Goal: Navigation & Orientation: Find specific page/section

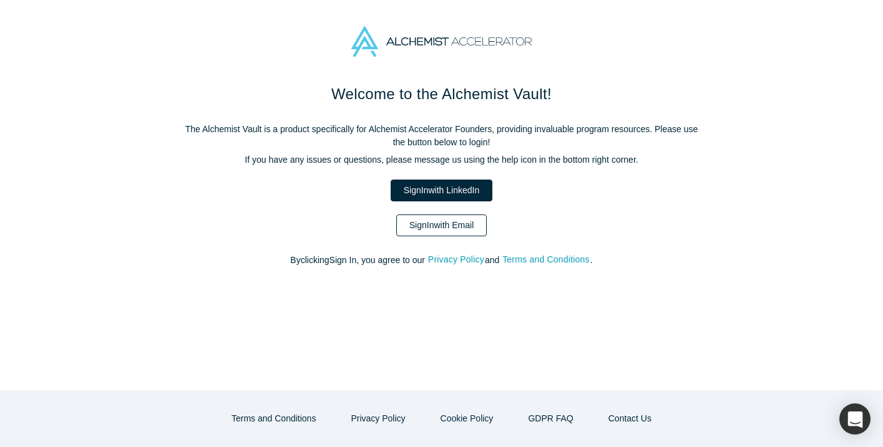
click at [432, 226] on link "Sign In with Email" at bounding box center [441, 226] width 91 height 22
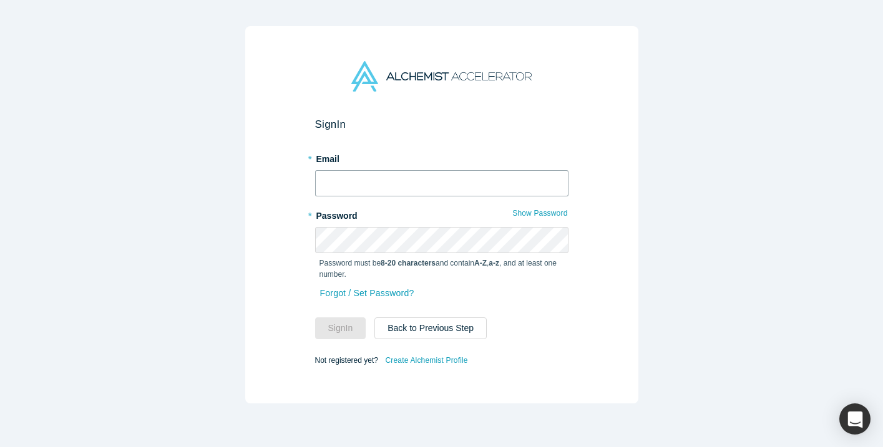
click at [399, 182] on input "text" at bounding box center [441, 183] width 253 height 26
type input "[PERSON_NAME][EMAIL_ADDRESS][DOMAIN_NAME]"
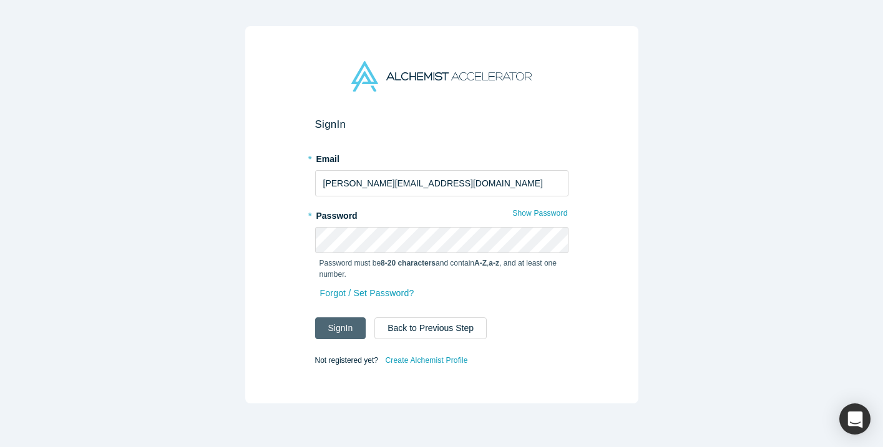
click at [334, 326] on button "Sign In" at bounding box center [340, 329] width 51 height 22
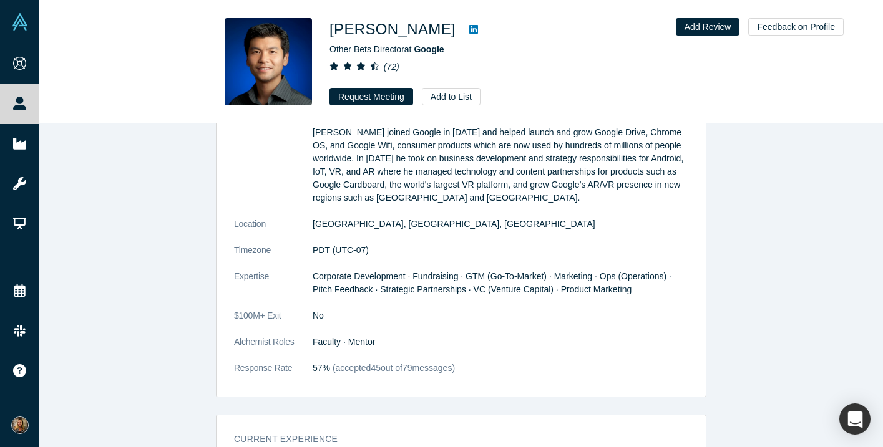
scroll to position [736, 0]
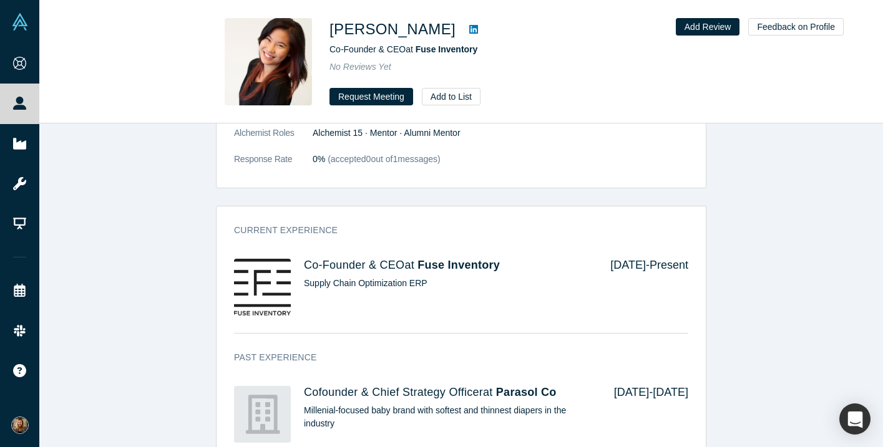
scroll to position [1073, 0]
